Goal: Complete application form: Complete application form

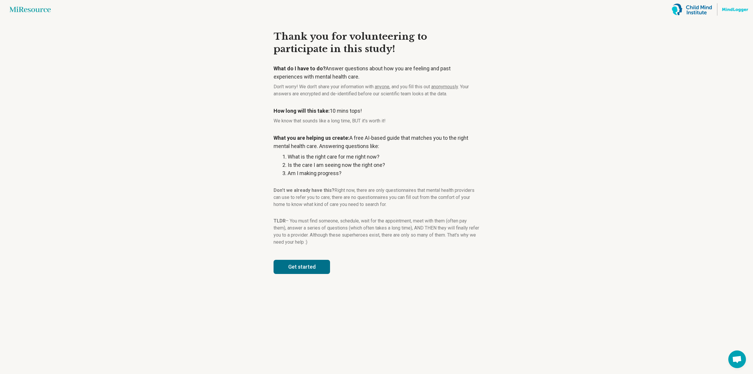
click at [312, 266] on button "Get started" at bounding box center [302, 267] width 56 height 14
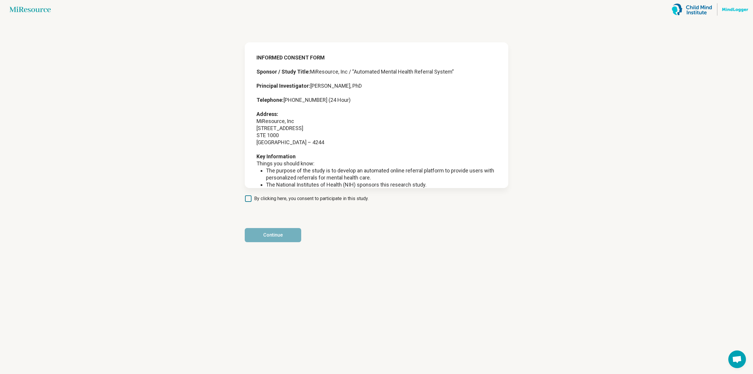
click at [264, 199] on span "By clicking here, you consent to participate in this study." at bounding box center [311, 198] width 114 height 7
click at [257, 234] on button "Continue" at bounding box center [273, 235] width 56 height 14
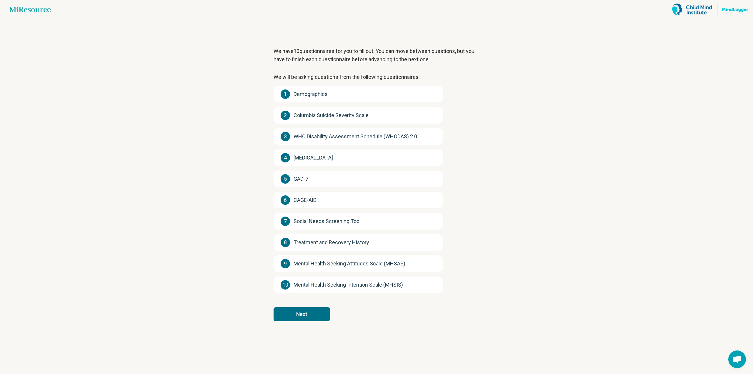
click at [301, 309] on button "Next" at bounding box center [302, 314] width 56 height 14
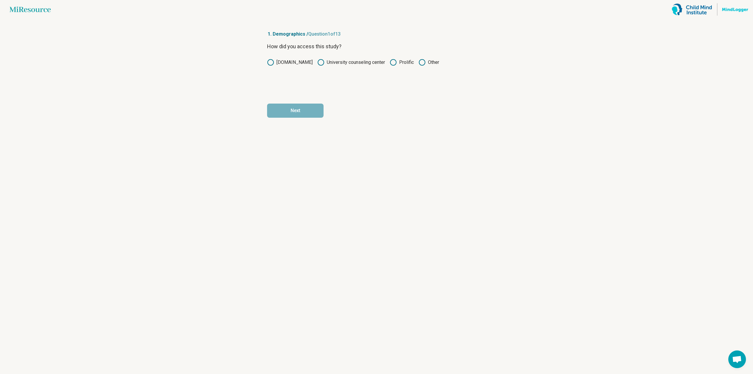
click at [394, 64] on circle at bounding box center [393, 62] width 6 height 6
click at [294, 109] on button "Next" at bounding box center [295, 111] width 56 height 14
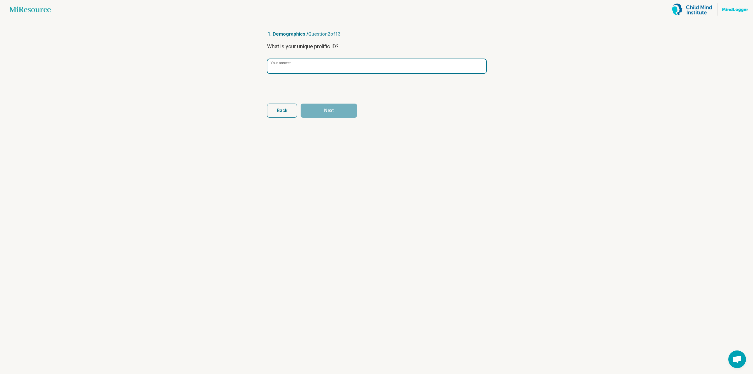
click at [295, 70] on input "Your answer" at bounding box center [376, 66] width 219 height 14
paste input "**********"
type input "**********"
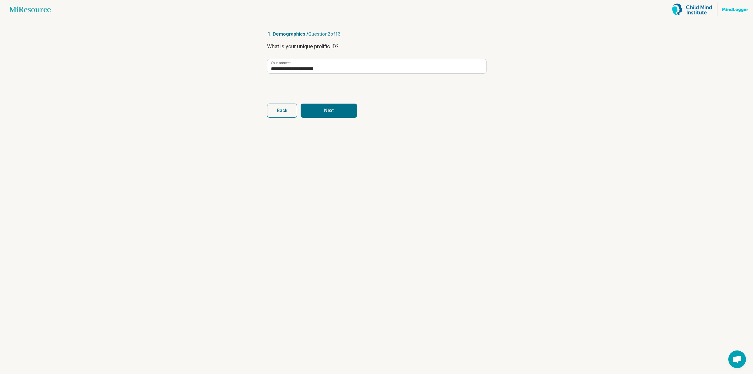
click at [338, 106] on button "Next" at bounding box center [329, 111] width 56 height 14
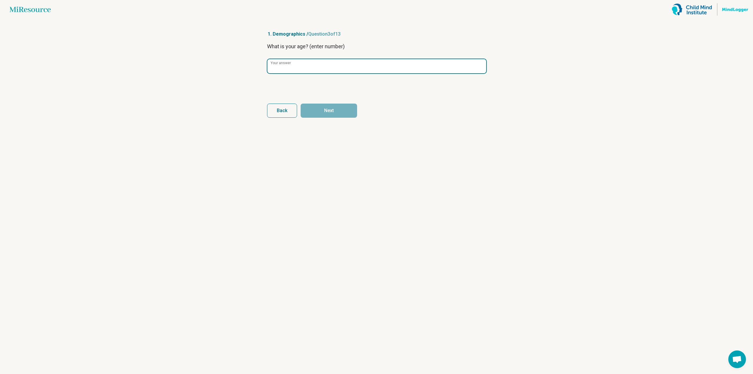
click at [319, 64] on input "Your answer" at bounding box center [376, 66] width 219 height 14
type input "**"
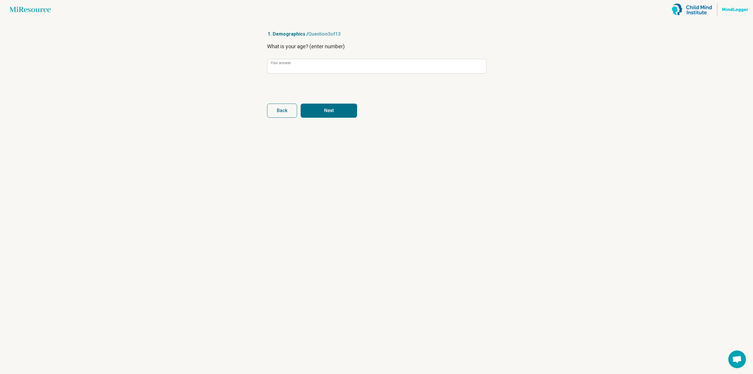
click at [327, 109] on button "Next" at bounding box center [329, 111] width 56 height 14
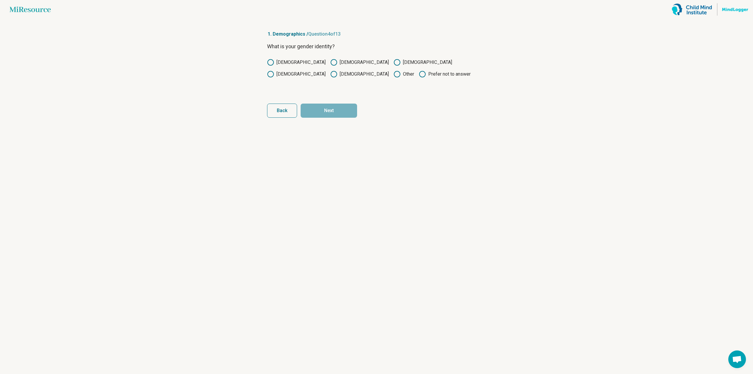
click at [275, 64] on label "[DEMOGRAPHIC_DATA]" at bounding box center [296, 62] width 59 height 7
click at [339, 108] on button "Next" at bounding box center [329, 111] width 56 height 14
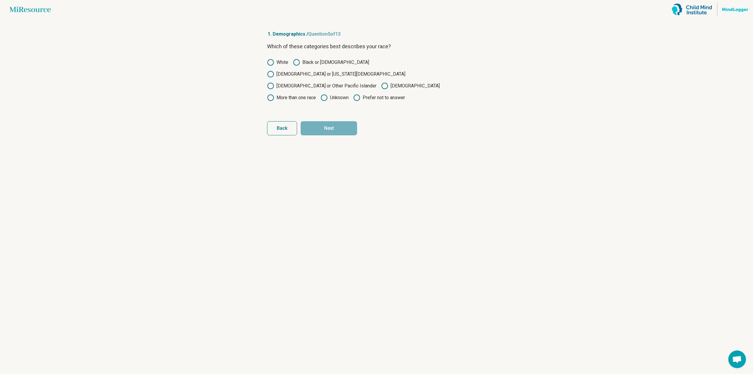
click at [274, 63] on circle at bounding box center [271, 62] width 6 height 6
click at [339, 121] on button "Next" at bounding box center [329, 128] width 56 height 14
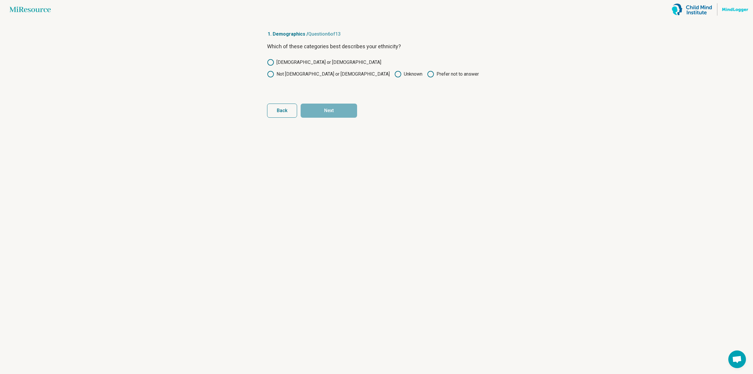
click at [280, 60] on label "[DEMOGRAPHIC_DATA] or [DEMOGRAPHIC_DATA]" at bounding box center [324, 62] width 114 height 7
click at [331, 114] on button "Next" at bounding box center [329, 111] width 56 height 14
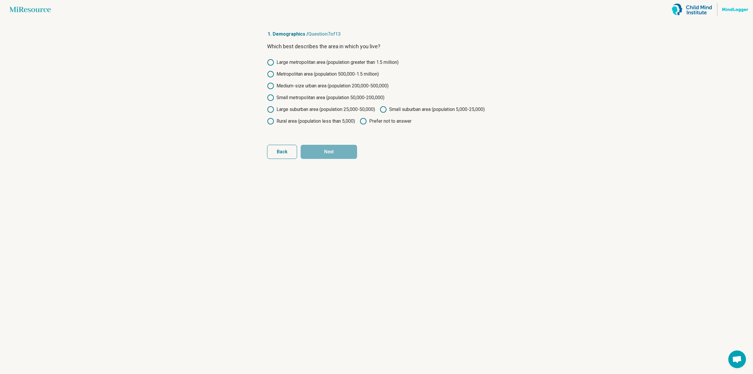
click at [290, 109] on label "Large suburban area (population 25,000-50,000)" at bounding box center [321, 109] width 108 height 7
click at [337, 159] on button "Next" at bounding box center [329, 152] width 56 height 14
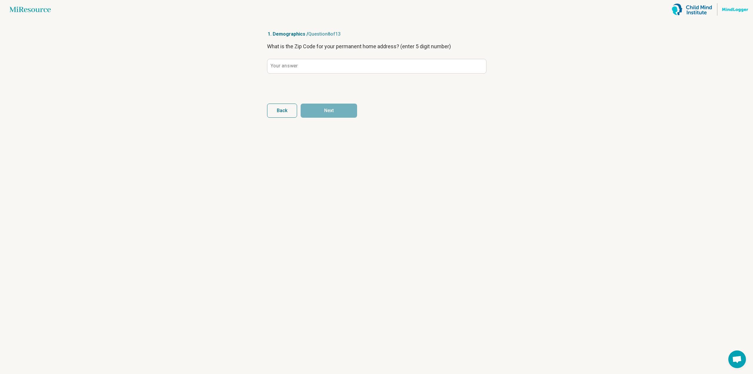
click at [292, 64] on label "Your answer" at bounding box center [284, 66] width 27 height 5
click at [292, 63] on input "Your answer" at bounding box center [376, 66] width 219 height 14
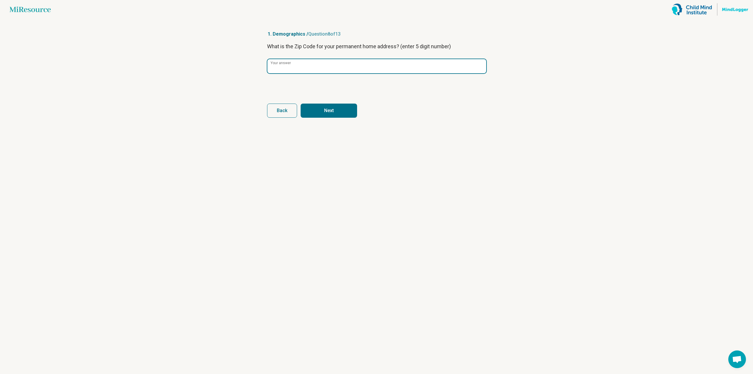
type input "*****"
click at [344, 106] on button "Next" at bounding box center [329, 111] width 56 height 14
click at [299, 64] on input "Your answer" at bounding box center [376, 66] width 219 height 14
type input "*"
click at [328, 111] on button "Next" at bounding box center [329, 111] width 56 height 14
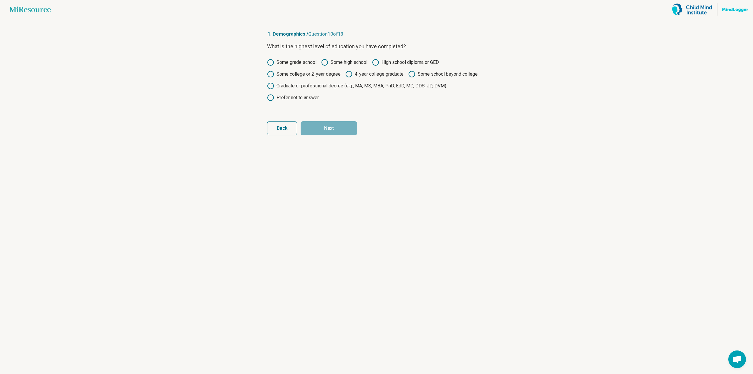
click at [294, 74] on label "Some college or 2-year degree" at bounding box center [304, 74] width 74 height 7
click at [329, 129] on button "Next" at bounding box center [329, 128] width 56 height 14
click at [317, 85] on label "Graduate or professional degree (e.g., MA, MS, MBA, PhD, EdD, MD, DDS, JD, DVM)" at bounding box center [356, 85] width 179 height 7
click at [337, 131] on button "Next" at bounding box center [329, 128] width 56 height 14
click at [309, 75] on label "Some college or 2-year degree" at bounding box center [304, 74] width 74 height 7
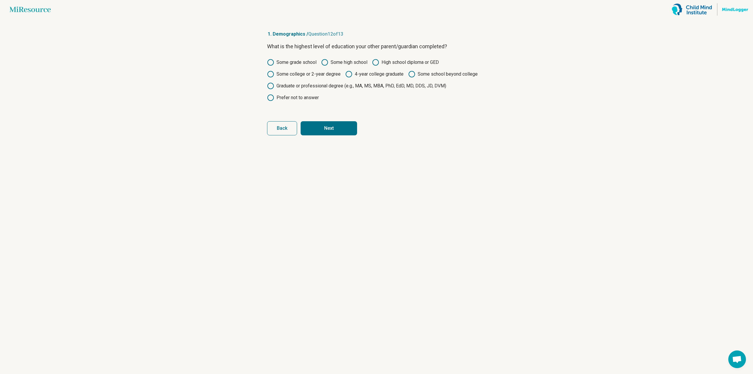
click at [329, 129] on button "Next" at bounding box center [329, 128] width 56 height 14
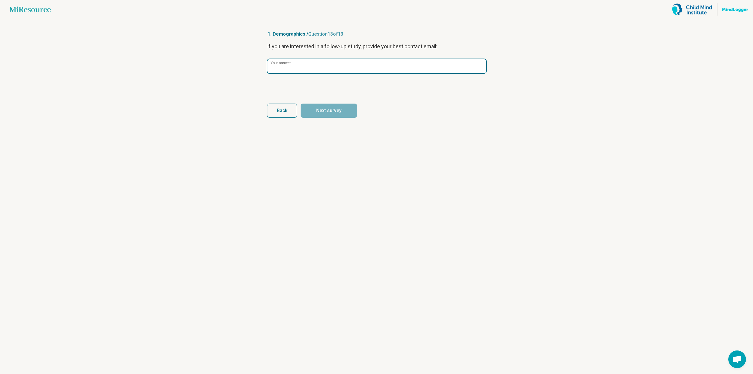
click at [311, 60] on input "Your answer" at bounding box center [376, 66] width 219 height 14
paste input "**********"
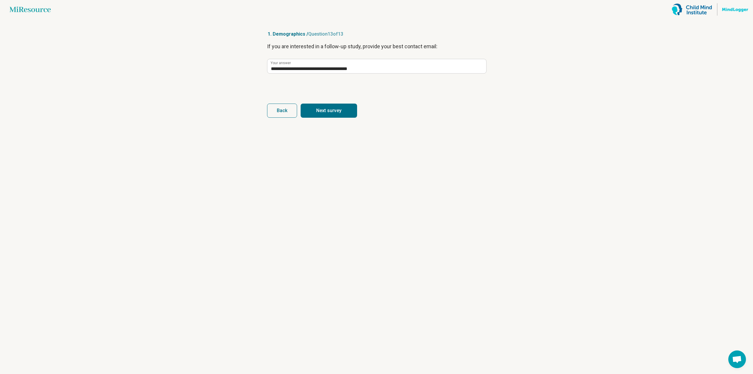
click at [332, 112] on button "Next survey" at bounding box center [329, 111] width 56 height 14
type input "**********"
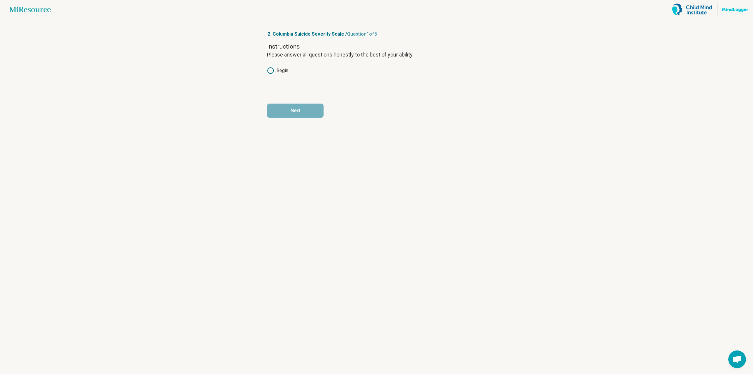
click at [277, 68] on label "Begin" at bounding box center [277, 70] width 21 height 7
click at [301, 106] on button "Next" at bounding box center [295, 111] width 56 height 14
click at [290, 71] on icon at bounding box center [290, 70] width 7 height 7
click at [347, 113] on button "Next" at bounding box center [329, 111] width 56 height 14
click at [270, 69] on icon at bounding box center [270, 70] width 7 height 7
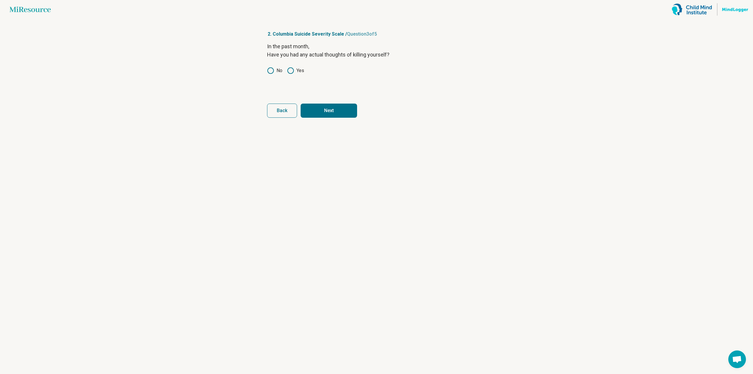
click at [347, 109] on button "Next" at bounding box center [329, 111] width 56 height 14
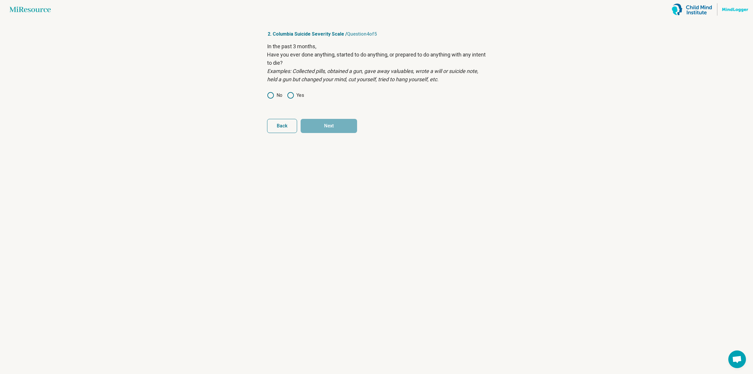
click at [267, 94] on icon at bounding box center [270, 95] width 7 height 7
click at [339, 126] on button "Next" at bounding box center [329, 126] width 56 height 14
click at [291, 95] on icon at bounding box center [290, 95] width 7 height 7
click at [343, 124] on button "Next survey" at bounding box center [329, 126] width 56 height 14
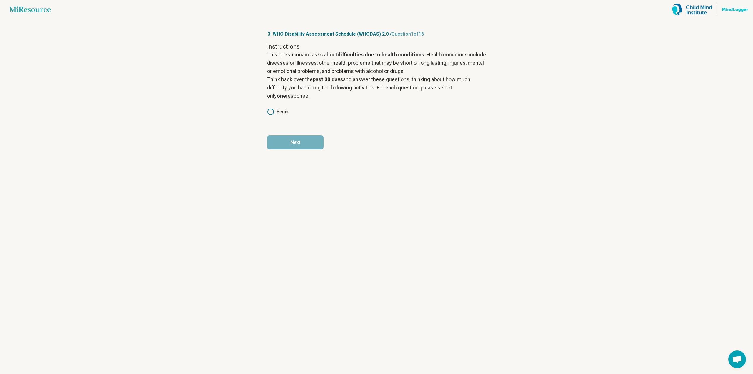
click at [268, 107] on div "Instructions This questionnaire asks about difficulties due to health condition…" at bounding box center [376, 82] width 219 height 81
click at [270, 112] on icon at bounding box center [270, 111] width 7 height 7
click at [290, 146] on button "Next" at bounding box center [295, 142] width 56 height 14
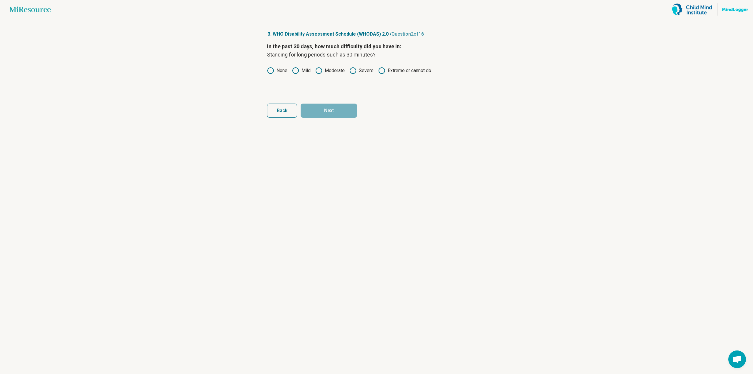
click at [294, 70] on icon at bounding box center [295, 70] width 7 height 7
click at [340, 112] on button "Next" at bounding box center [329, 111] width 56 height 14
click at [328, 70] on label "Moderate" at bounding box center [329, 70] width 29 height 7
click at [341, 109] on button "Next" at bounding box center [329, 111] width 56 height 14
click at [336, 68] on label "Moderate" at bounding box center [329, 70] width 29 height 7
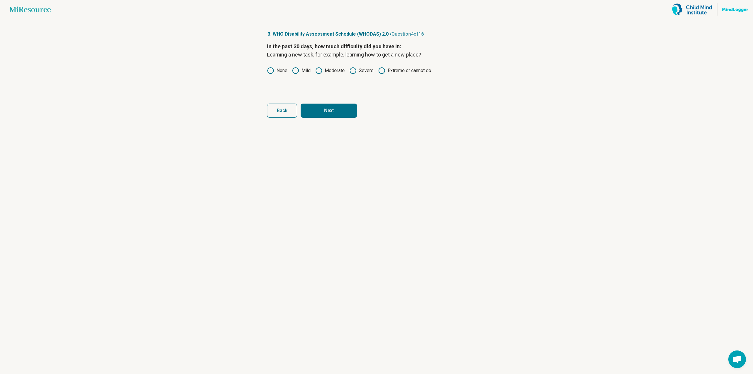
click at [346, 111] on button "Next" at bounding box center [329, 111] width 56 height 14
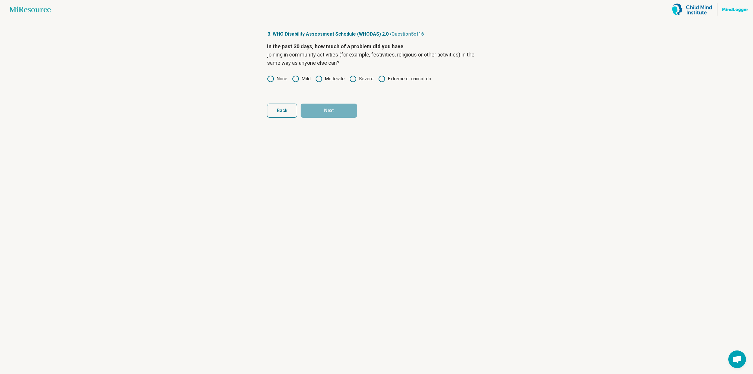
click at [333, 78] on label "Moderate" at bounding box center [329, 78] width 29 height 7
click at [326, 112] on button "Next" at bounding box center [329, 111] width 56 height 14
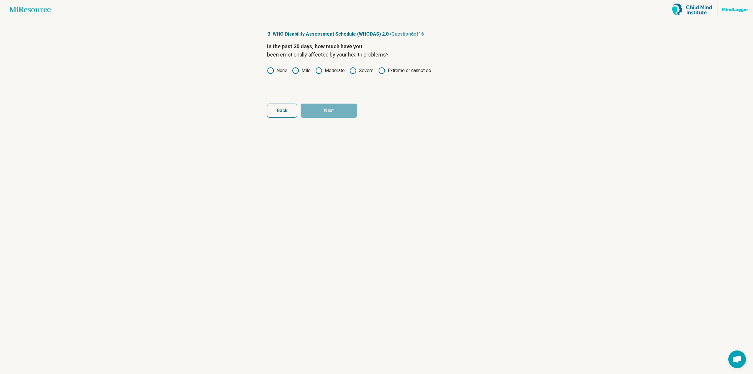
click at [317, 73] on circle at bounding box center [319, 71] width 6 height 6
click at [338, 110] on button "Next" at bounding box center [329, 111] width 56 height 14
click at [296, 70] on icon at bounding box center [295, 70] width 7 height 7
click at [334, 111] on button "Next" at bounding box center [329, 111] width 56 height 14
click at [319, 69] on icon at bounding box center [318, 70] width 7 height 7
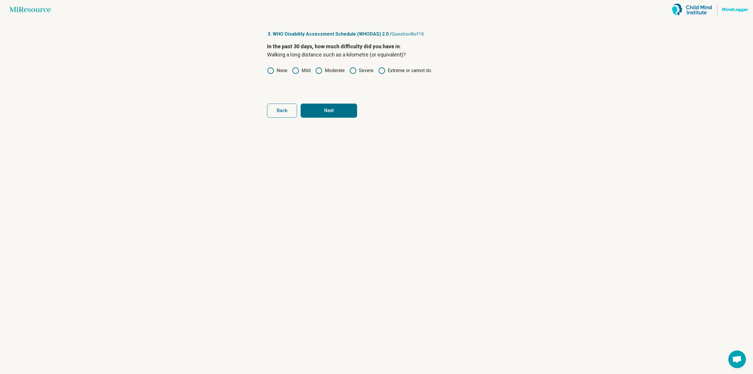
click at [342, 111] on button "Next" at bounding box center [329, 111] width 56 height 14
click at [296, 70] on icon at bounding box center [295, 70] width 7 height 7
click at [273, 69] on icon at bounding box center [270, 70] width 7 height 7
click at [332, 113] on button "Next" at bounding box center [329, 111] width 56 height 14
click at [270, 64] on div "In the past 30 days, how much difficulty did you have in : Getting dressed? Non…" at bounding box center [376, 66] width 219 height 49
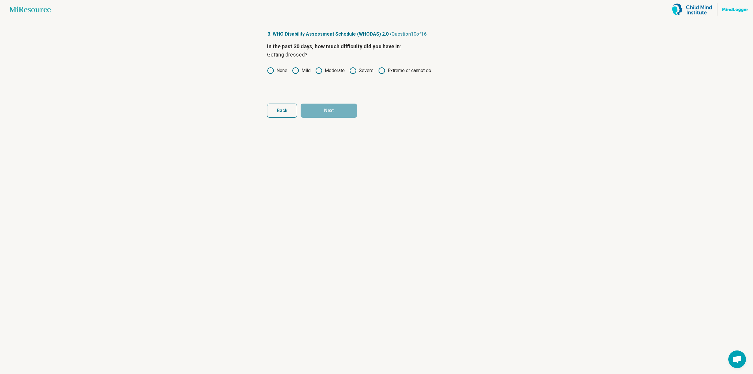
click at [270, 72] on icon at bounding box center [270, 70] width 7 height 7
click at [338, 111] on button "Next" at bounding box center [329, 111] width 56 height 14
click at [357, 69] on label "Severe" at bounding box center [361, 70] width 24 height 7
click at [332, 110] on button "Next" at bounding box center [329, 111] width 56 height 14
click at [307, 70] on label "Mild" at bounding box center [301, 70] width 19 height 7
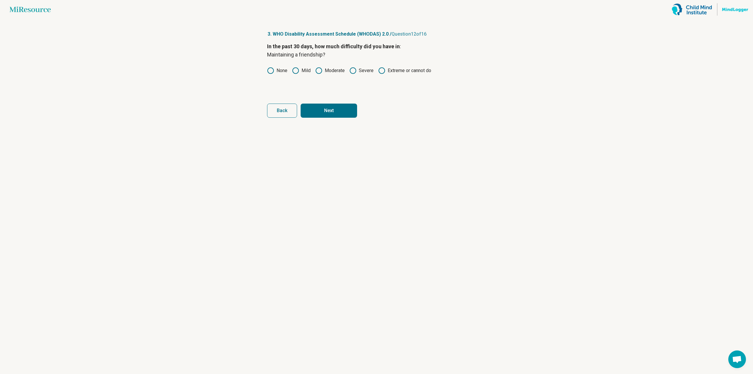
click at [334, 113] on button "Next" at bounding box center [329, 111] width 56 height 14
click at [342, 69] on label "Moderate" at bounding box center [329, 70] width 29 height 7
click at [334, 111] on button "Next" at bounding box center [329, 111] width 56 height 14
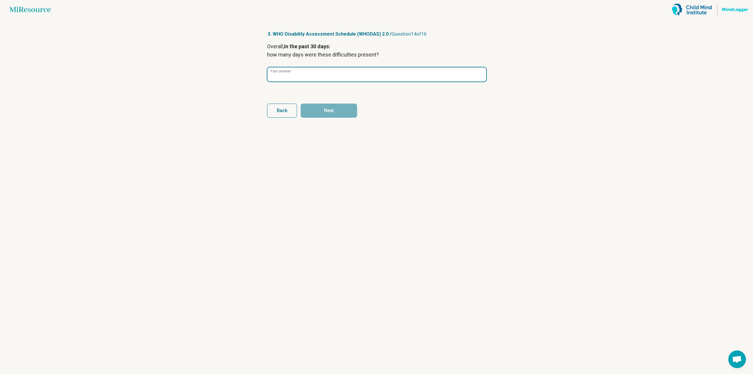
click at [322, 74] on input "Your answer" at bounding box center [376, 74] width 219 height 14
type input "**"
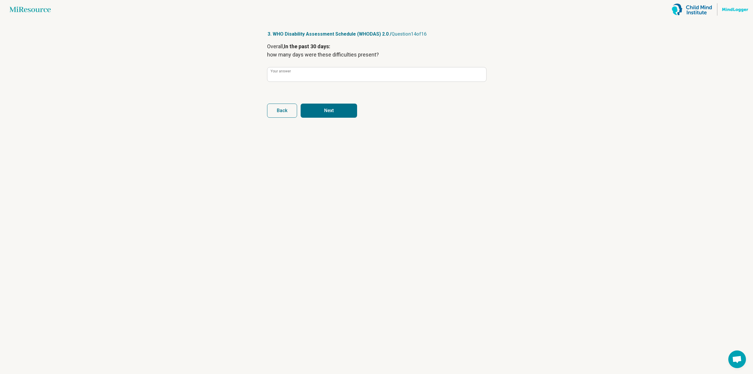
click at [341, 108] on button "Next" at bounding box center [329, 111] width 56 height 14
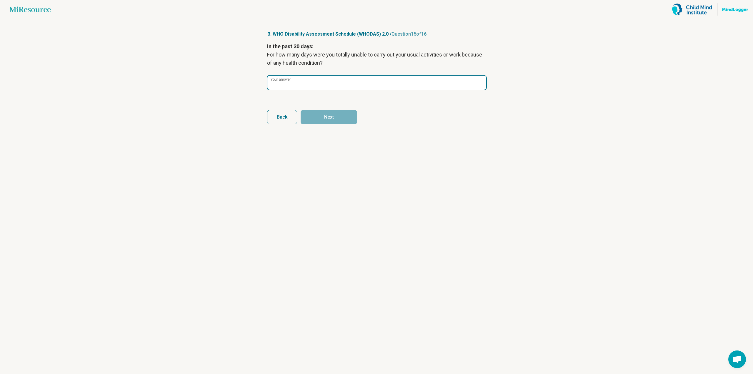
click at [345, 77] on input "Your answer" at bounding box center [376, 83] width 219 height 14
type input "*"
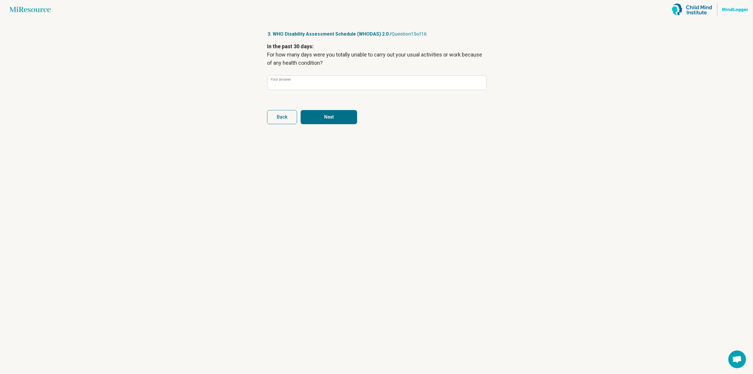
click at [333, 119] on button "Next" at bounding box center [329, 117] width 56 height 14
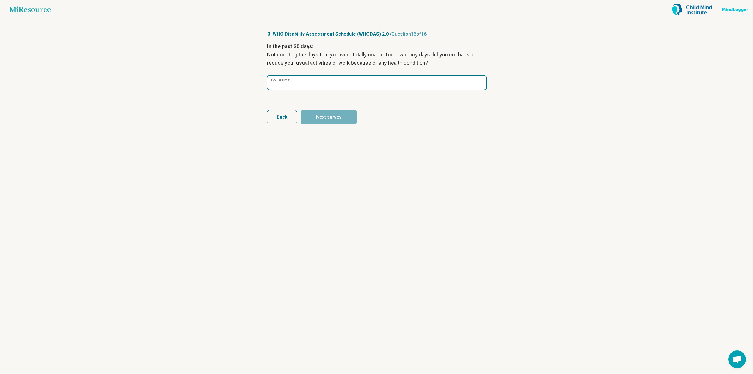
click at [311, 83] on input "Your answer" at bounding box center [376, 83] width 219 height 14
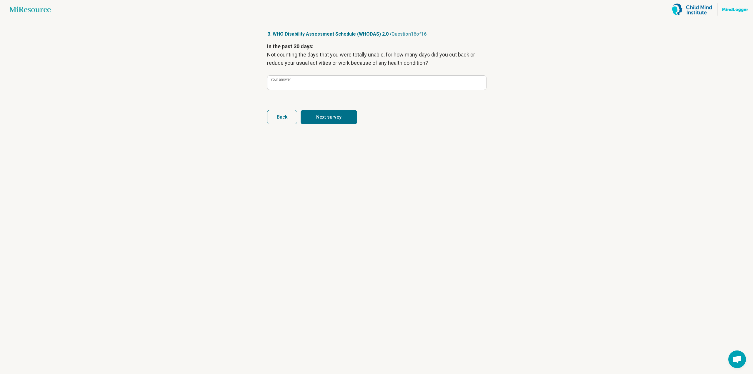
click at [335, 117] on button "Next survey" at bounding box center [329, 117] width 56 height 14
type input "**"
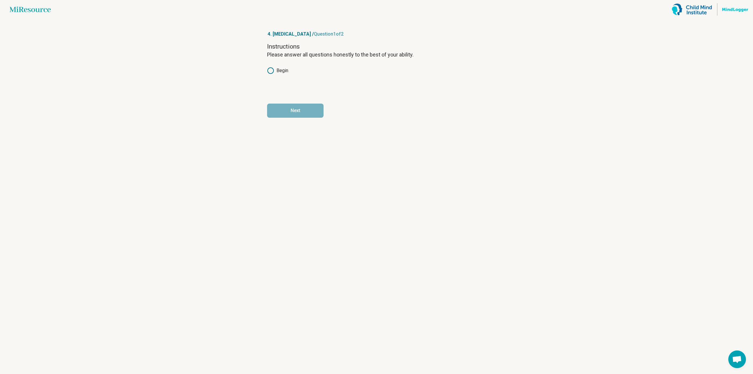
click at [273, 71] on icon at bounding box center [270, 70] width 7 height 7
click at [291, 110] on button "Next" at bounding box center [295, 111] width 56 height 14
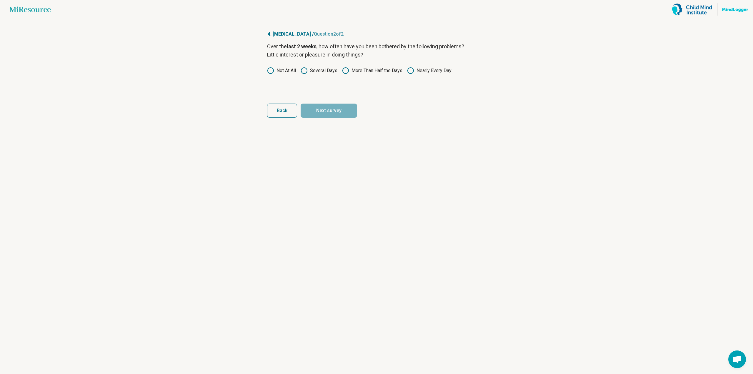
click at [302, 72] on icon at bounding box center [304, 70] width 7 height 7
click at [336, 111] on button "Next survey" at bounding box center [329, 111] width 56 height 14
click at [305, 71] on icon at bounding box center [304, 70] width 7 height 7
click at [335, 111] on button "Next survey" at bounding box center [329, 111] width 56 height 14
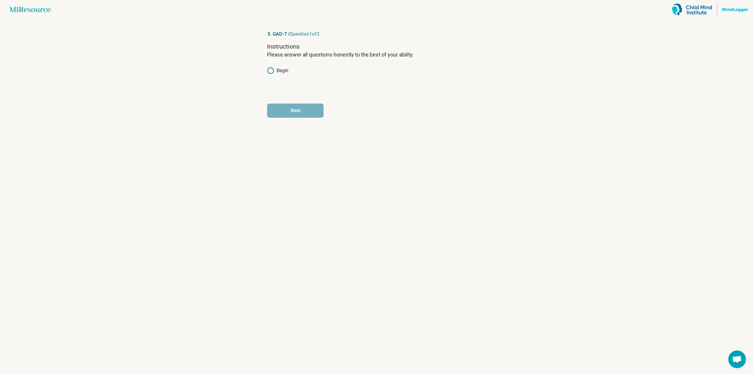
click at [282, 68] on label "Begin" at bounding box center [277, 70] width 21 height 7
click at [298, 109] on button "Next" at bounding box center [295, 111] width 56 height 14
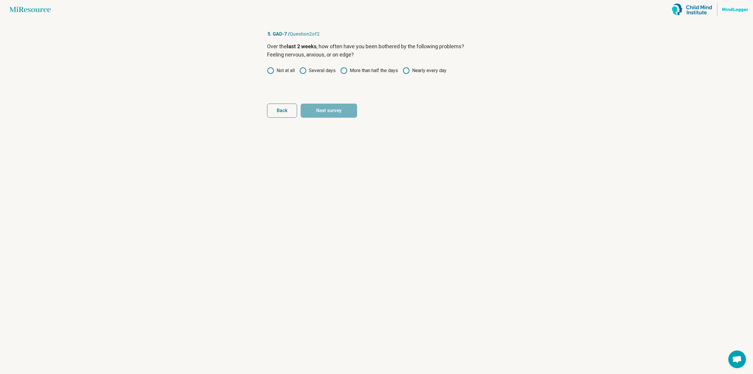
click at [409, 71] on icon at bounding box center [406, 70] width 7 height 7
click at [339, 111] on button "Next survey" at bounding box center [329, 111] width 56 height 14
click at [317, 72] on label "Several days" at bounding box center [317, 70] width 36 height 7
click at [332, 108] on button "Next survey" at bounding box center [329, 111] width 56 height 14
click at [343, 72] on icon at bounding box center [343, 70] width 7 height 7
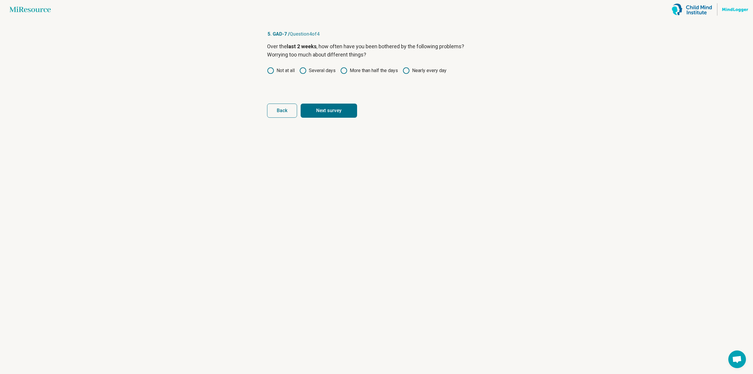
click at [329, 111] on button "Next survey" at bounding box center [329, 111] width 56 height 14
click at [413, 71] on label "Nearly every day" at bounding box center [425, 70] width 44 height 7
click at [352, 106] on button "Next" at bounding box center [329, 111] width 56 height 14
click at [289, 70] on label "Not at all" at bounding box center [281, 70] width 28 height 7
click at [320, 71] on label "Several days" at bounding box center [317, 70] width 36 height 7
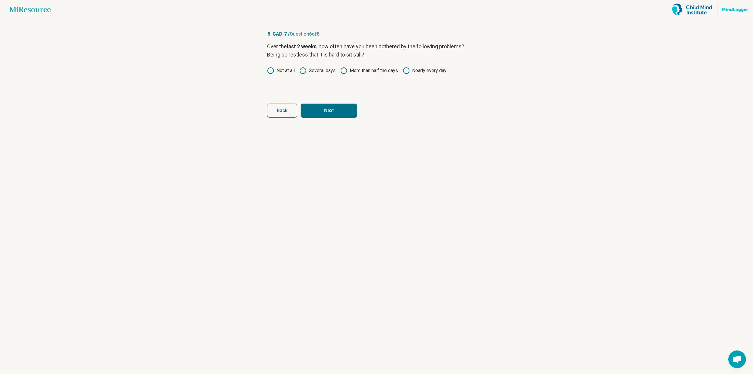
click at [331, 110] on button "Next" at bounding box center [329, 111] width 56 height 14
click at [353, 76] on div "Over the last 2 weeks , how often have you been bothered by the following probl…" at bounding box center [376, 66] width 219 height 49
click at [357, 70] on label "More than half the days" at bounding box center [369, 70] width 58 height 7
click at [328, 110] on button "Next" at bounding box center [329, 111] width 56 height 14
click at [283, 70] on label "Not at all" at bounding box center [281, 70] width 28 height 7
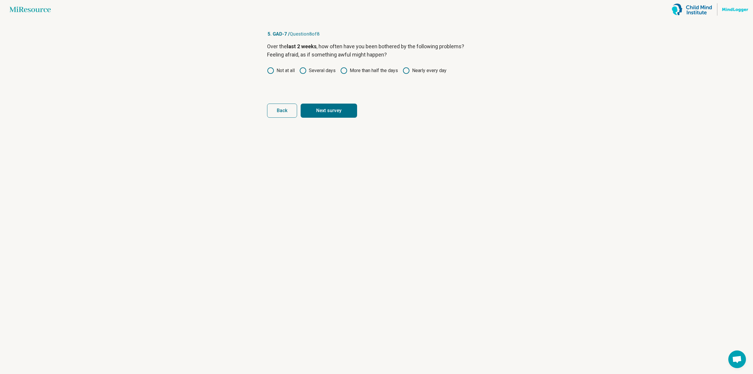
click at [340, 106] on button "Next survey" at bounding box center [329, 111] width 56 height 14
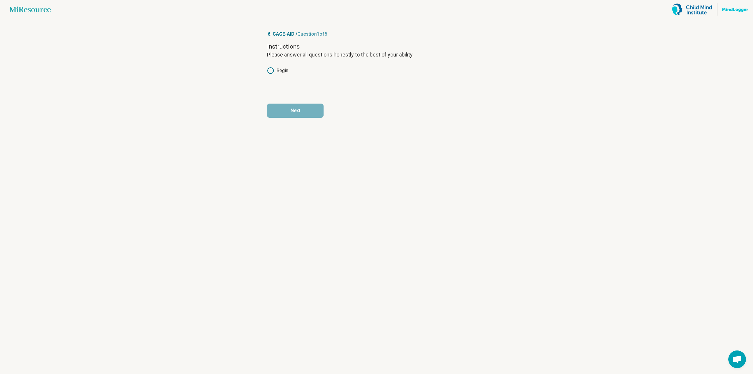
click at [284, 72] on label "Begin" at bounding box center [277, 70] width 21 height 7
click at [291, 110] on button "Next" at bounding box center [295, 111] width 56 height 14
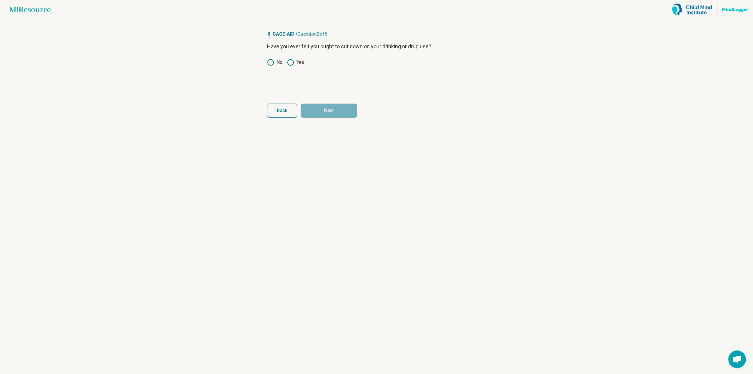
click at [272, 61] on icon at bounding box center [270, 62] width 7 height 7
click at [345, 110] on button "Next" at bounding box center [329, 111] width 56 height 14
click at [269, 63] on icon at bounding box center [270, 62] width 7 height 7
click at [338, 109] on button "Next" at bounding box center [329, 111] width 56 height 14
click at [271, 64] on icon at bounding box center [270, 62] width 7 height 7
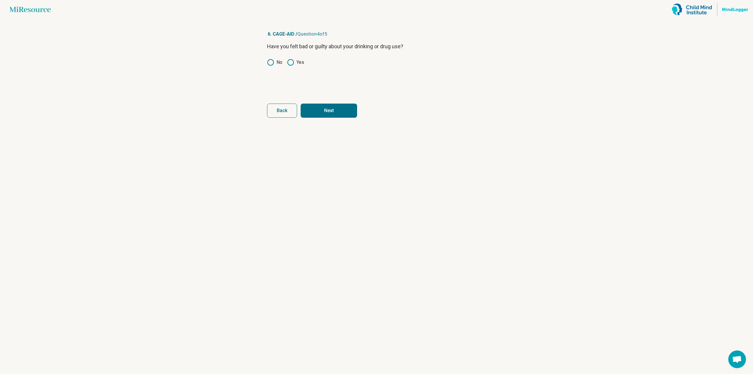
click at [342, 109] on button "Next" at bounding box center [329, 111] width 56 height 14
click at [272, 71] on icon at bounding box center [270, 70] width 7 height 7
click at [337, 113] on button "Next survey" at bounding box center [329, 111] width 56 height 14
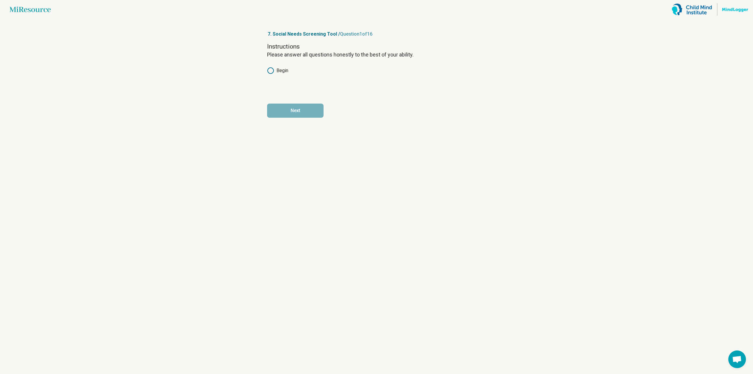
click at [277, 71] on label "Begin" at bounding box center [277, 70] width 21 height 7
click at [292, 111] on button "Next" at bounding box center [295, 111] width 56 height 14
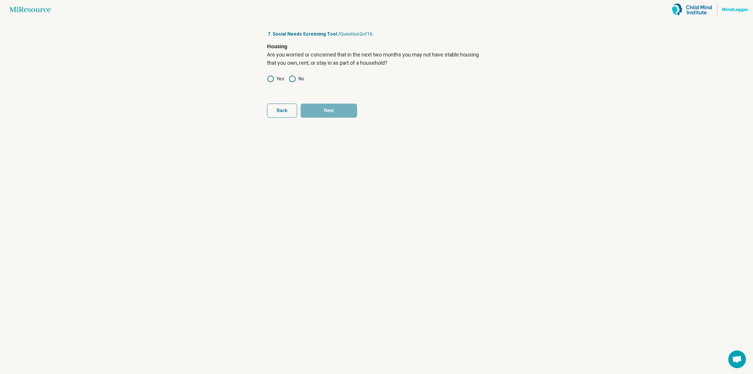
click at [293, 77] on icon at bounding box center [292, 78] width 7 height 7
click at [340, 107] on button "Next" at bounding box center [329, 111] width 56 height 14
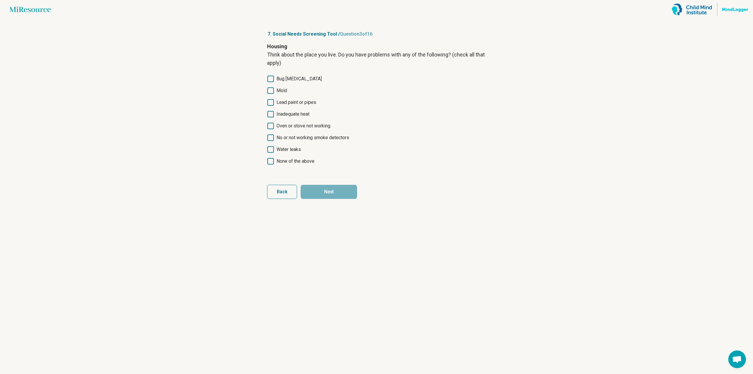
click at [284, 91] on span "Mold" at bounding box center [282, 90] width 11 height 7
click at [289, 148] on span "Water leaks" at bounding box center [289, 149] width 24 height 7
click at [331, 192] on button "Next" at bounding box center [329, 192] width 56 height 14
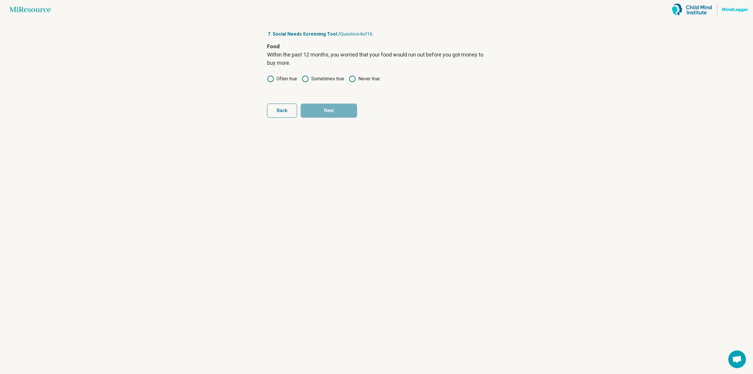
click at [353, 81] on icon at bounding box center [352, 78] width 7 height 7
click at [331, 111] on button "Next" at bounding box center [329, 111] width 56 height 14
click at [353, 79] on icon at bounding box center [352, 78] width 7 height 7
click at [336, 110] on button "Next" at bounding box center [329, 111] width 56 height 14
click at [297, 69] on label "No" at bounding box center [296, 70] width 15 height 7
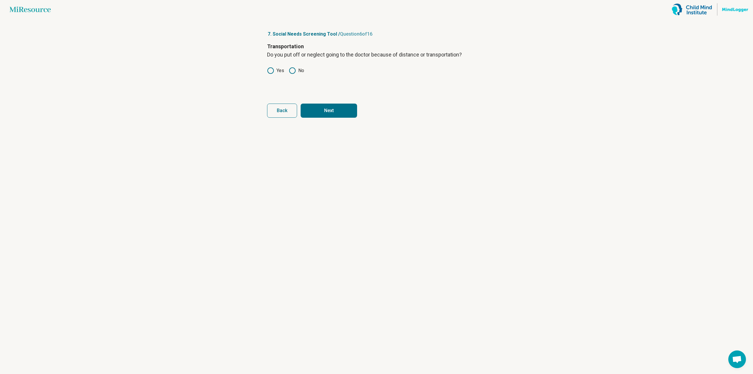
click at [344, 111] on button "Next" at bounding box center [329, 111] width 56 height 14
click at [274, 77] on label "Yes" at bounding box center [275, 78] width 17 height 7
click at [292, 77] on icon at bounding box center [292, 78] width 7 height 7
click at [338, 112] on button "Next" at bounding box center [329, 111] width 56 height 14
click at [295, 66] on div "Child Care Do problems getting child care make it difficult for you to work or …" at bounding box center [376, 66] width 219 height 49
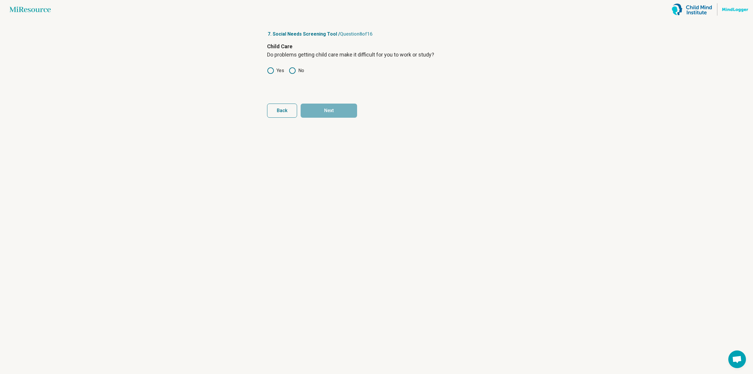
click at [291, 72] on icon at bounding box center [292, 70] width 7 height 7
click at [334, 112] on button "Next" at bounding box center [329, 111] width 56 height 14
click at [291, 68] on icon at bounding box center [292, 70] width 7 height 7
click at [334, 114] on button "Next" at bounding box center [329, 111] width 56 height 14
click at [269, 68] on circle at bounding box center [271, 71] width 6 height 6
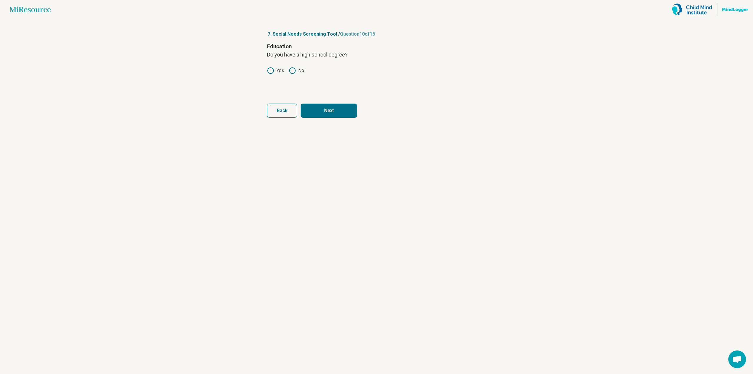
click at [334, 109] on button "Next" at bounding box center [329, 111] width 56 height 14
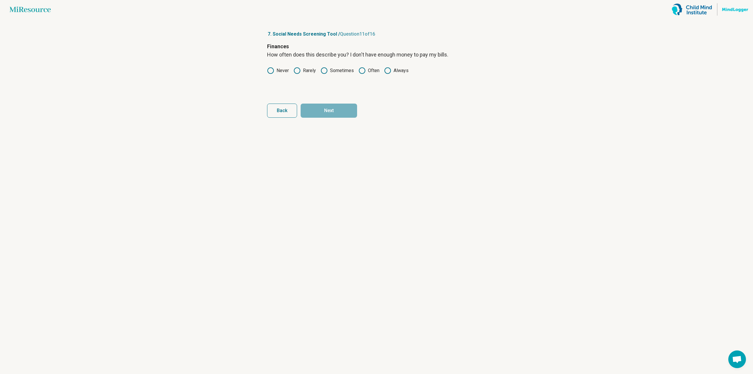
click at [322, 69] on icon at bounding box center [324, 70] width 7 height 7
click at [334, 109] on button "Next" at bounding box center [329, 111] width 56 height 14
click at [279, 68] on label "Never" at bounding box center [278, 70] width 22 height 7
click at [338, 108] on button "Next" at bounding box center [329, 111] width 56 height 14
click at [297, 68] on circle at bounding box center [297, 71] width 6 height 6
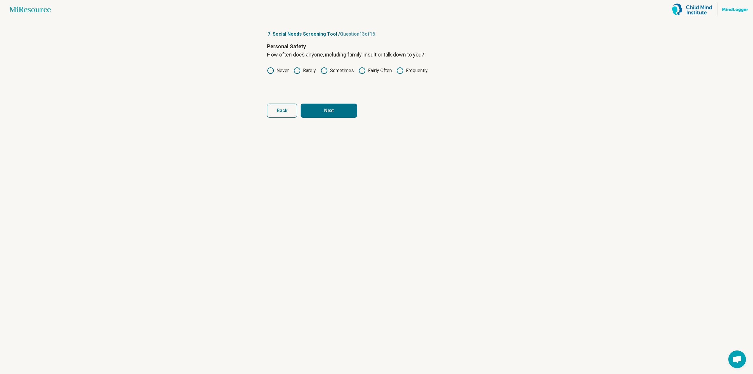
click at [322, 71] on icon at bounding box center [324, 70] width 7 height 7
click at [324, 112] on button "Next" at bounding box center [329, 111] width 56 height 14
click at [296, 70] on icon at bounding box center [297, 70] width 7 height 7
click at [338, 112] on button "Next" at bounding box center [329, 111] width 56 height 14
click at [296, 70] on icon at bounding box center [297, 70] width 7 height 7
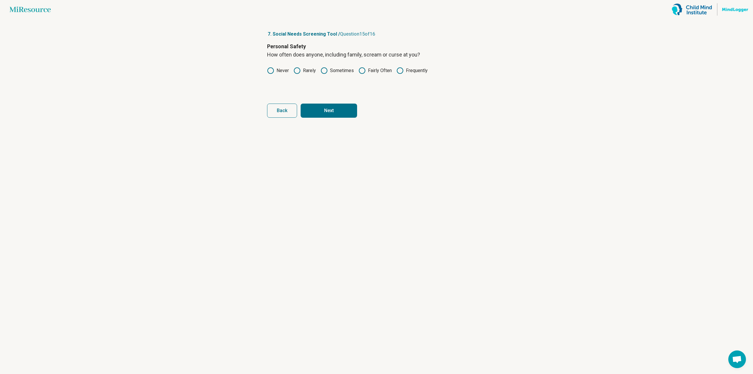
click at [339, 111] on button "Next" at bounding box center [329, 111] width 56 height 14
click at [297, 71] on label "No" at bounding box center [296, 70] width 15 height 7
click at [338, 108] on button "Next survey" at bounding box center [329, 111] width 56 height 14
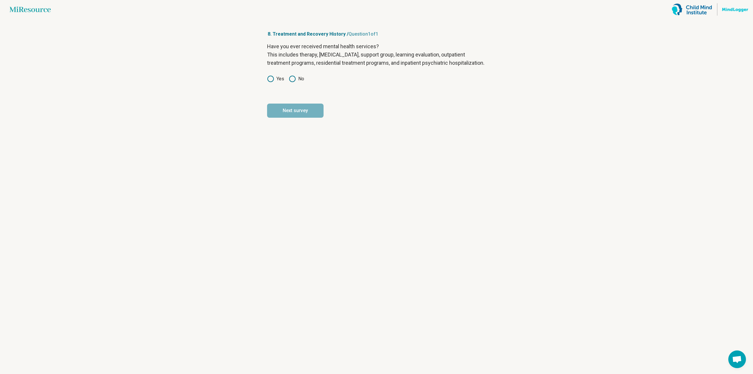
click at [269, 82] on icon at bounding box center [270, 78] width 7 height 7
click at [295, 118] on button "Next survey" at bounding box center [295, 111] width 56 height 14
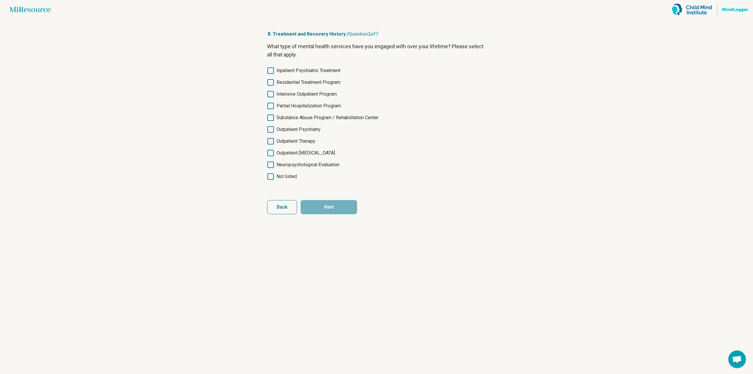
click at [296, 164] on span "Neuropsychological Evaluation" at bounding box center [308, 164] width 63 height 7
click at [336, 208] on button "Next" at bounding box center [329, 207] width 56 height 14
click at [285, 163] on span "Neuropsychological Evaluation" at bounding box center [308, 164] width 63 height 7
click at [339, 208] on button "Next" at bounding box center [329, 207] width 56 height 14
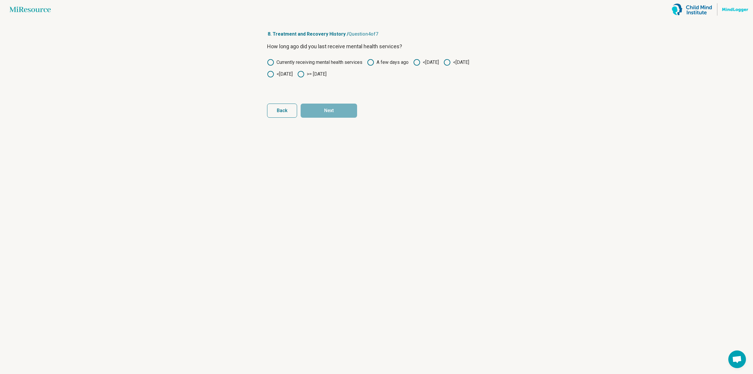
click at [274, 72] on icon at bounding box center [270, 74] width 7 height 7
click at [337, 110] on button "Next" at bounding box center [329, 111] width 56 height 14
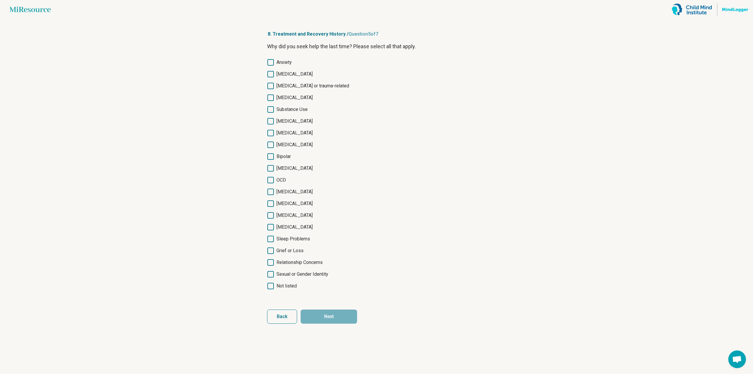
click at [271, 61] on icon at bounding box center [270, 62] width 6 height 6
click at [270, 72] on icon at bounding box center [270, 74] width 6 height 6
click at [270, 205] on icon at bounding box center [270, 203] width 6 height 6
click at [269, 260] on icon at bounding box center [270, 262] width 6 height 6
click at [347, 318] on button "Next" at bounding box center [329, 316] width 56 height 14
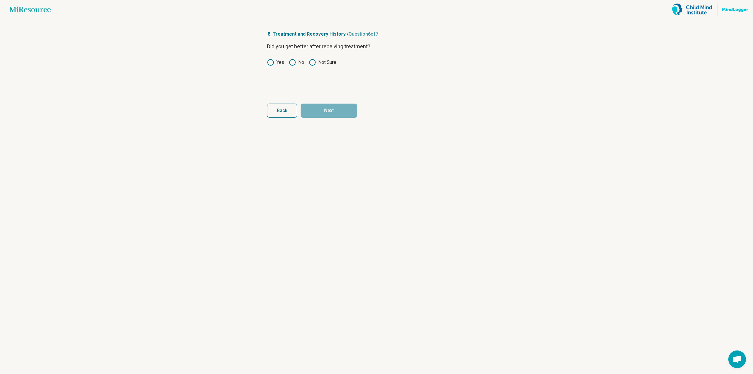
click at [296, 61] on label "No" at bounding box center [296, 62] width 15 height 7
click at [336, 108] on button "Next" at bounding box center [329, 111] width 56 height 14
click at [271, 64] on icon at bounding box center [270, 62] width 7 height 7
click at [335, 110] on button "Next survey" at bounding box center [329, 111] width 56 height 14
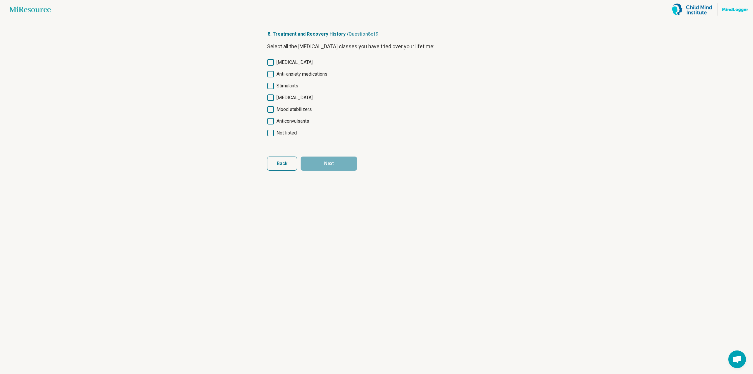
click at [292, 64] on span "[MEDICAL_DATA]" at bounding box center [295, 62] width 36 height 7
click at [286, 73] on span "Anti-anxiety medications" at bounding box center [302, 74] width 51 height 7
click at [289, 74] on span "Anti-anxiety medications" at bounding box center [302, 74] width 51 height 7
click at [288, 109] on span "Mood stabilizers" at bounding box center [294, 109] width 35 height 7
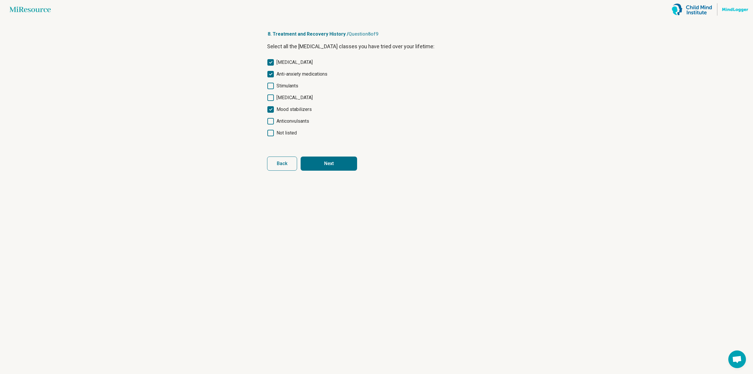
click at [333, 164] on button "Next" at bounding box center [329, 163] width 56 height 14
click at [274, 131] on label "Not listed" at bounding box center [376, 132] width 219 height 7
click at [338, 163] on button "Next survey" at bounding box center [329, 163] width 56 height 14
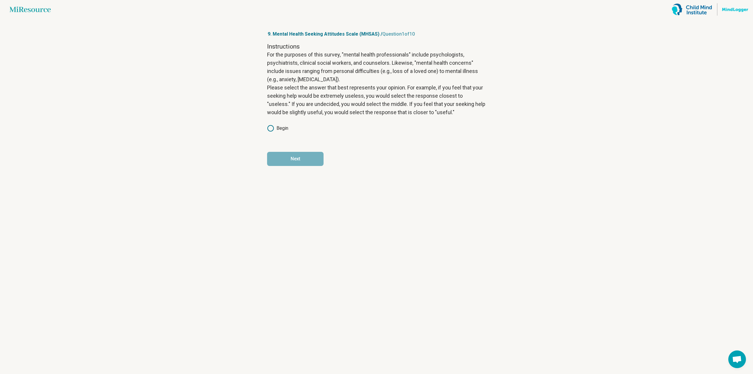
click at [285, 130] on label "Begin" at bounding box center [277, 128] width 21 height 7
click at [299, 163] on button "Next" at bounding box center [295, 159] width 56 height 14
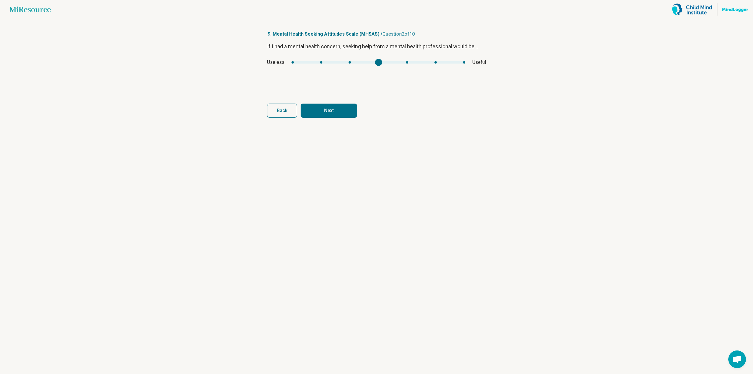
type input "*"
click at [359, 67] on div "If I had a mental health concern, seeking help from a mental health professiona…" at bounding box center [376, 66] width 219 height 49
click at [336, 109] on button "Next" at bounding box center [329, 111] width 56 height 14
type input "*"
click at [377, 69] on div "If I had a mental health concern, seeking help from a mental health professiona…" at bounding box center [376, 66] width 219 height 49
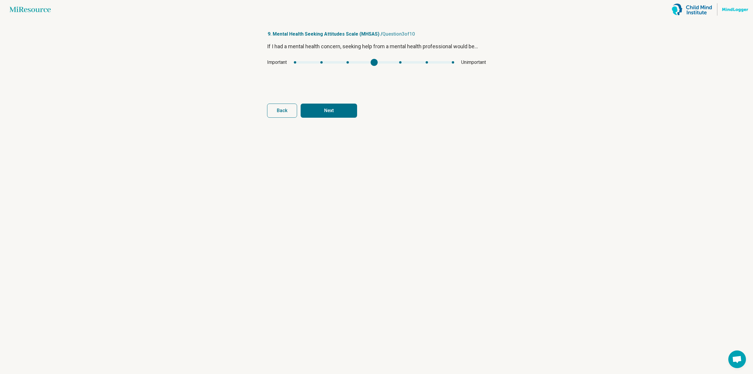
click at [339, 110] on button "Next" at bounding box center [329, 111] width 56 height 14
type input "*"
click at [428, 62] on div "mhsas3" at bounding box center [378, 62] width 169 height 2
click at [337, 110] on button "Next" at bounding box center [329, 111] width 56 height 14
type input "*"
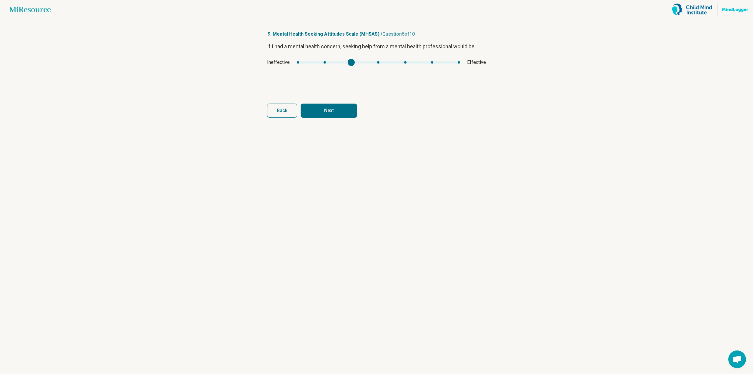
click at [348, 60] on div "mhsas4" at bounding box center [351, 62] width 7 height 7
click at [340, 109] on button "Next" at bounding box center [329, 111] width 56 height 14
type input "*"
click at [303, 62] on div "mhsas5" at bounding box center [378, 62] width 186 height 2
click at [331, 111] on button "Next" at bounding box center [329, 111] width 56 height 14
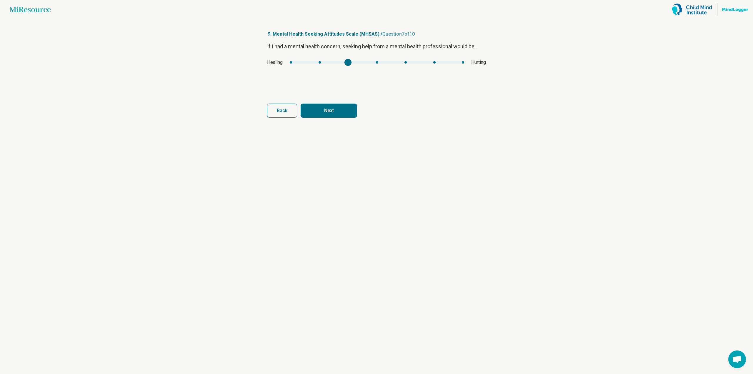
type input "*"
click at [372, 64] on div "Healing Hurting" at bounding box center [376, 62] width 219 height 7
click at [335, 108] on button "Next" at bounding box center [329, 111] width 56 height 14
type input "*"
click at [384, 62] on div "mhsas7" at bounding box center [380, 62] width 146 height 2
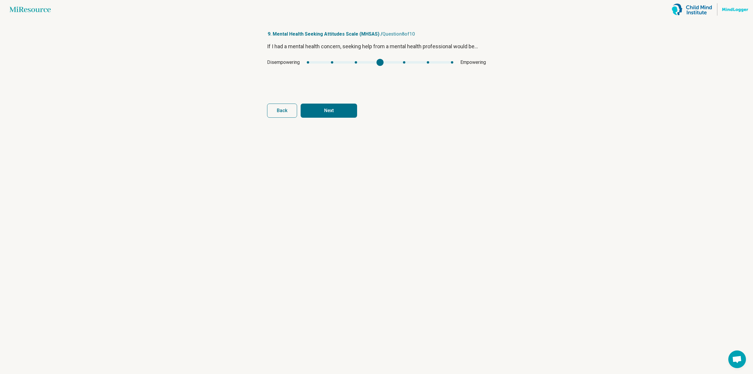
click at [333, 109] on button "Next" at bounding box center [329, 111] width 56 height 14
type input "*"
click at [394, 62] on div "mhsas8" at bounding box center [374, 62] width 158 height 2
click at [337, 113] on button "Next" at bounding box center [329, 111] width 56 height 14
click at [368, 68] on div "If I had a mental health concern, seeking help from a mental health professiona…" at bounding box center [376, 66] width 219 height 49
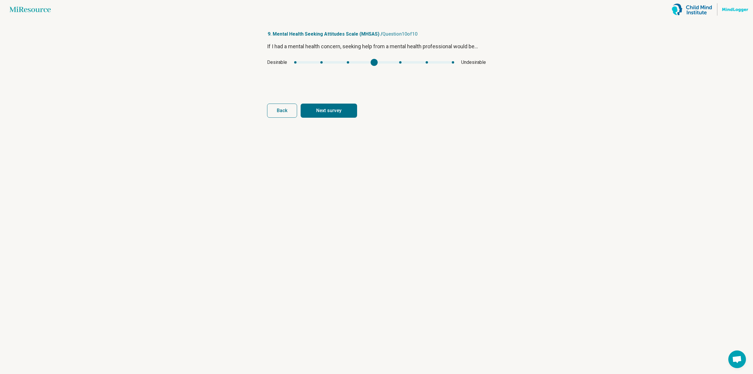
click at [338, 111] on button "Next survey" at bounding box center [329, 111] width 56 height 14
type input "*"
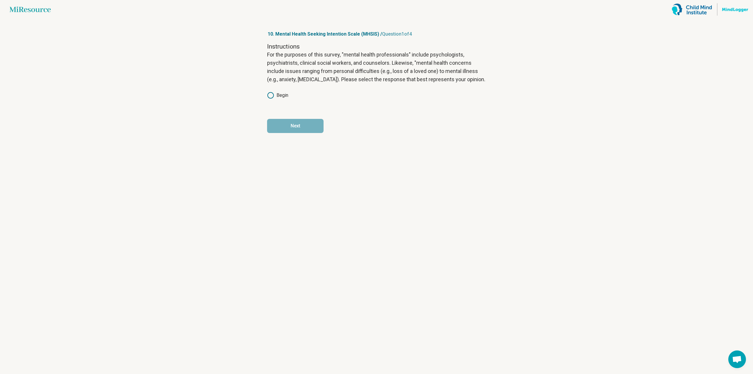
click at [279, 88] on div "Instructions For the purposes of this survey, "mental health professionals" inc…" at bounding box center [376, 74] width 219 height 65
click at [274, 92] on label "Begin" at bounding box center [277, 95] width 21 height 7
click at [307, 124] on button "Next" at bounding box center [295, 126] width 56 height 14
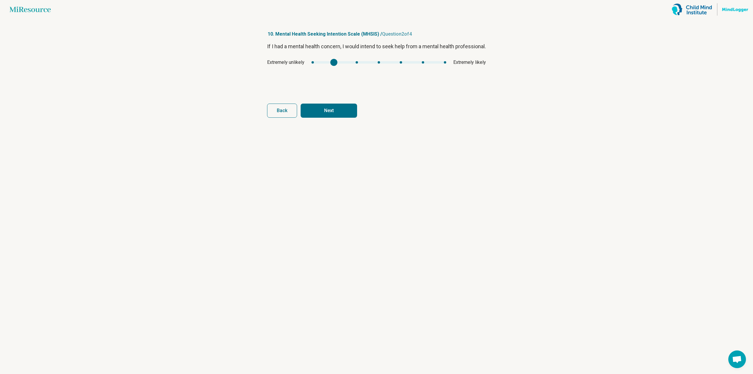
type input "*"
click at [357, 66] on div "mhsis1" at bounding box center [356, 62] width 7 height 7
click at [340, 108] on button "Next" at bounding box center [329, 111] width 56 height 14
type input "*"
click at [355, 62] on div "mhsis2" at bounding box center [353, 62] width 7 height 7
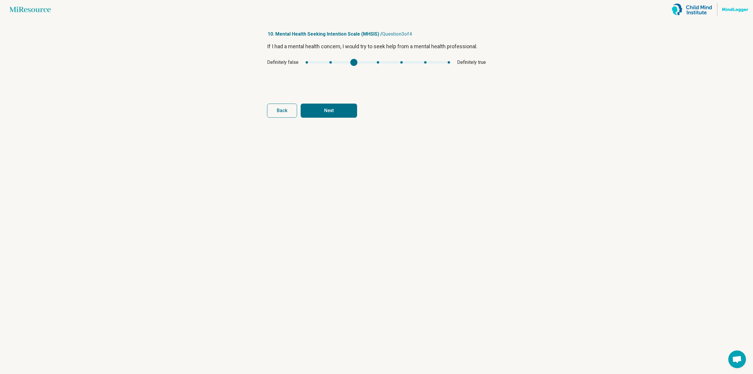
click at [336, 112] on button "Next" at bounding box center [329, 111] width 56 height 14
click at [333, 67] on div "If I had a mental health concern, I would plan to seek help from a mental healt…" at bounding box center [376, 66] width 219 height 49
click at [334, 113] on button "Finish" at bounding box center [329, 111] width 56 height 14
type input "*"
